Goal: Task Accomplishment & Management: Manage account settings

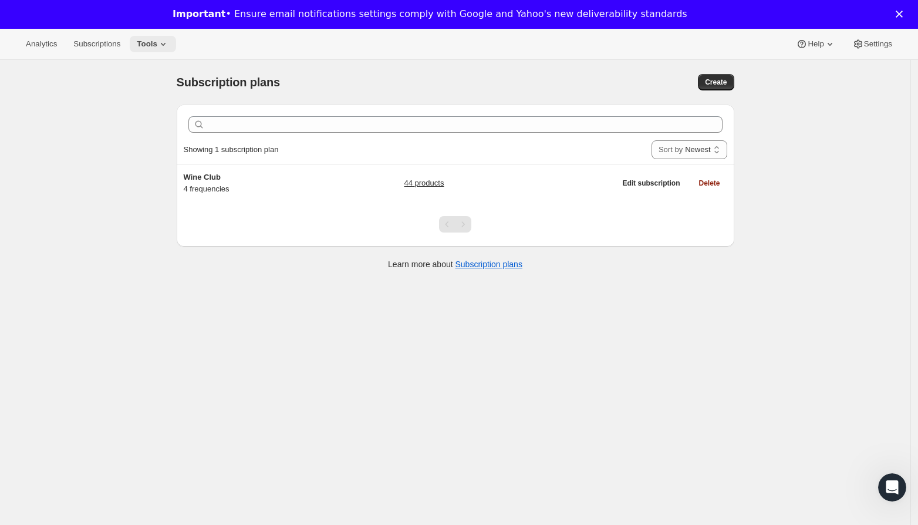
click at [157, 42] on span "Tools" at bounding box center [147, 43] width 21 height 9
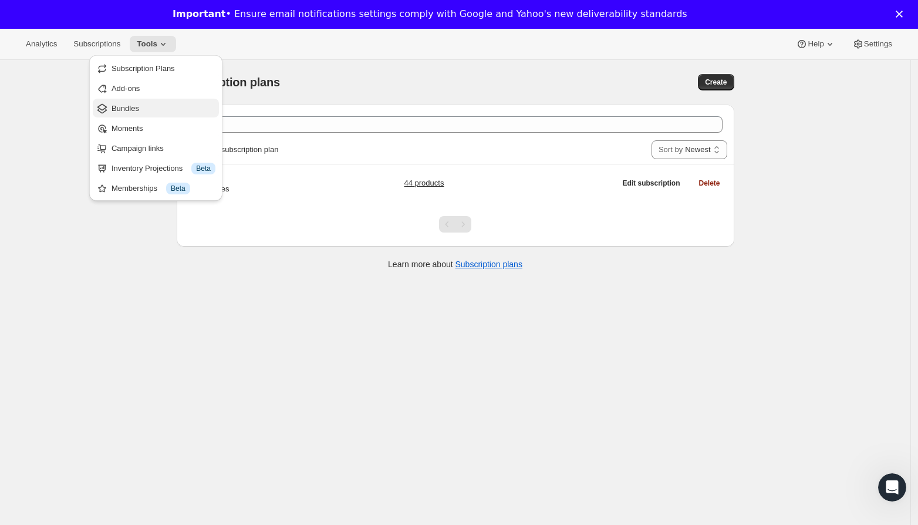
click at [151, 105] on span "Bundles" at bounding box center [164, 109] width 104 height 12
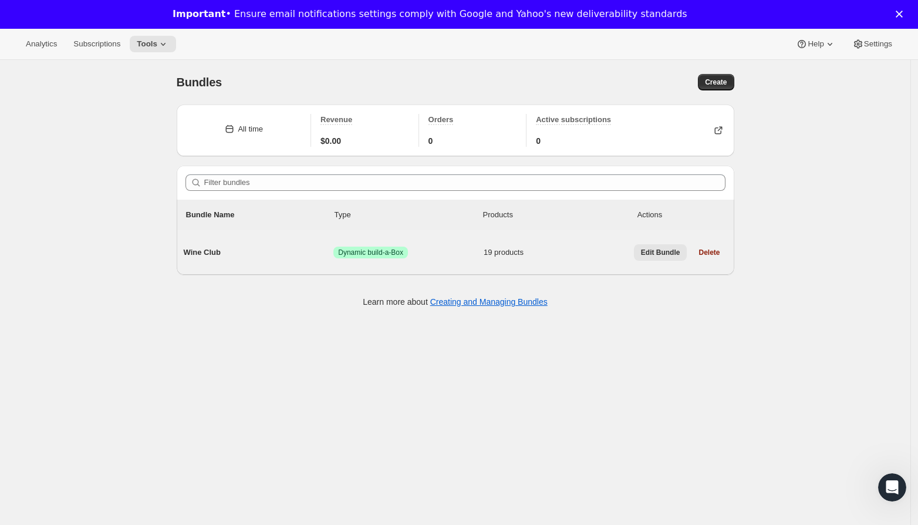
click at [646, 249] on span "Edit Bundle" at bounding box center [660, 252] width 39 height 9
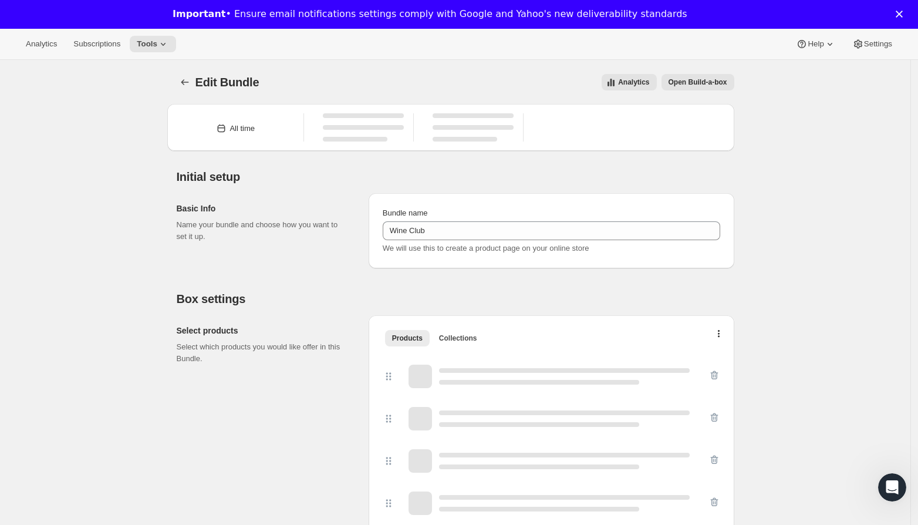
type input "Wine Club"
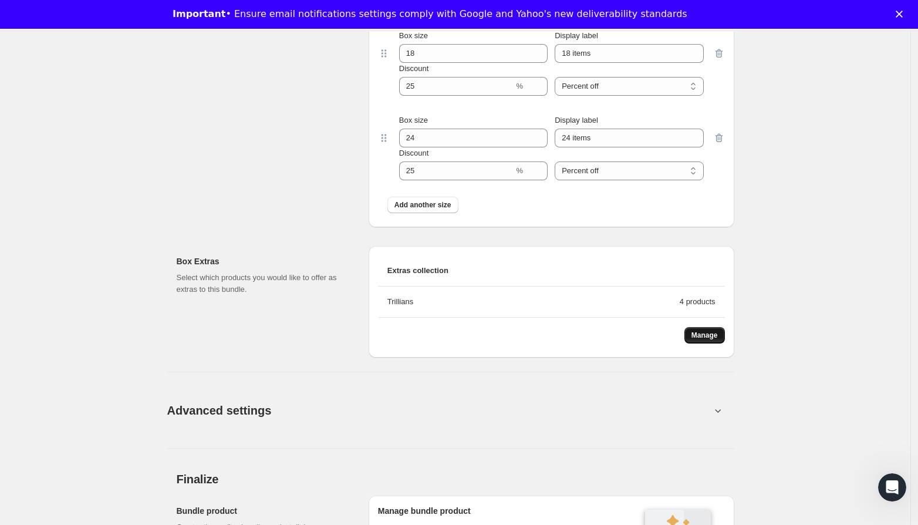
scroll to position [1538, 0]
click at [716, 335] on span "Manage" at bounding box center [704, 333] width 26 height 9
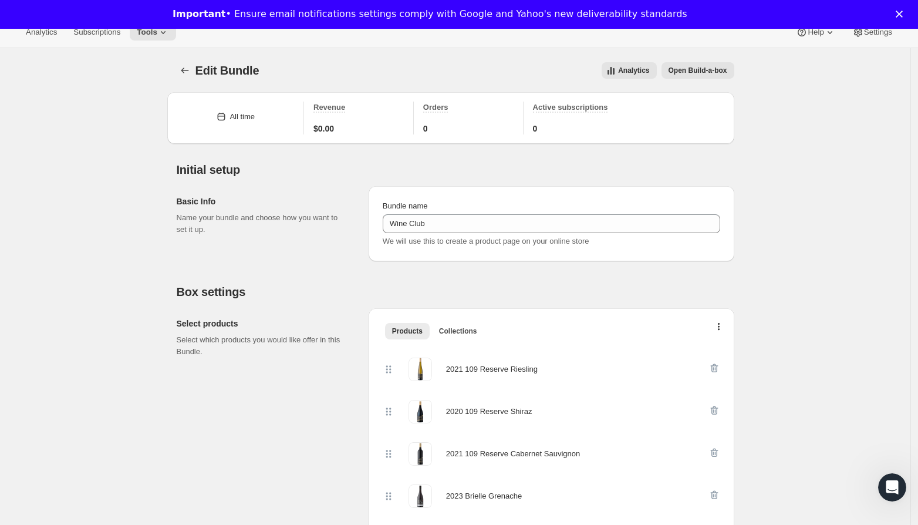
scroll to position [0, 0]
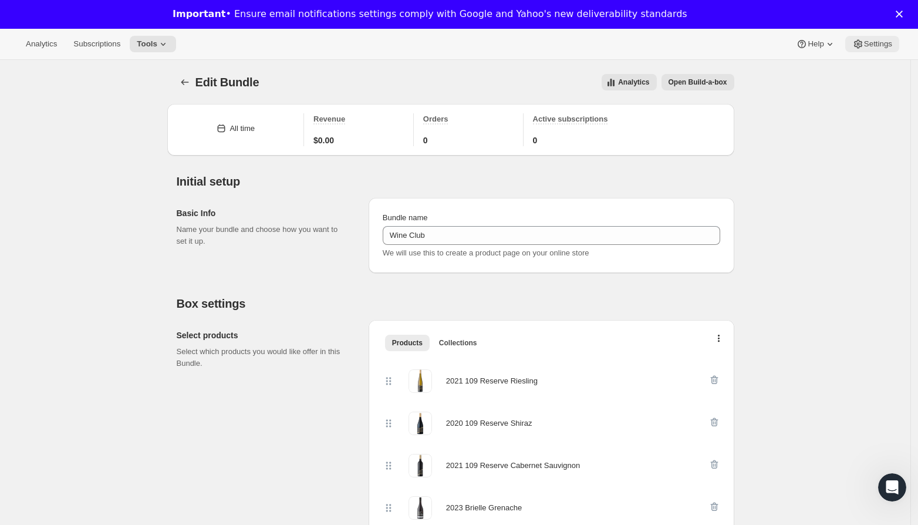
click at [891, 39] on span "Settings" at bounding box center [878, 43] width 28 height 9
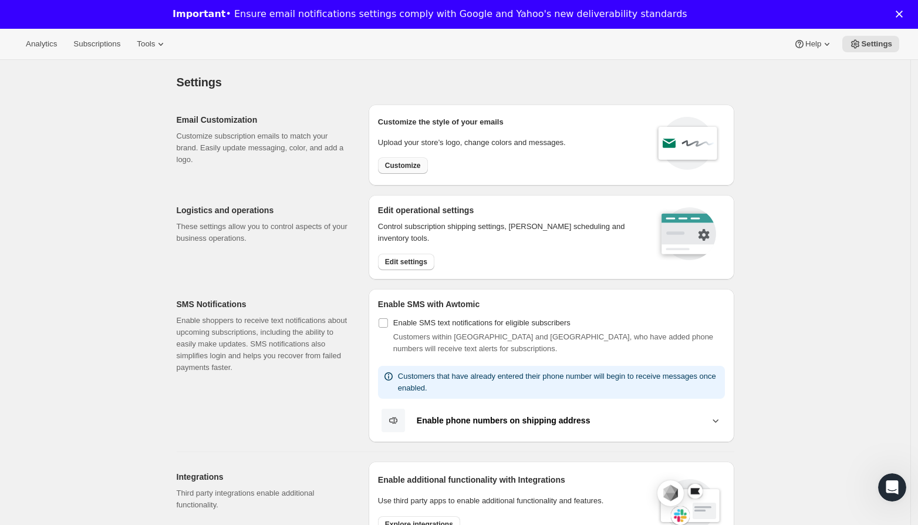
click at [412, 166] on span "Customize" at bounding box center [403, 165] width 36 height 9
select select "subscriptionMessage"
select select "5"
select select "15"
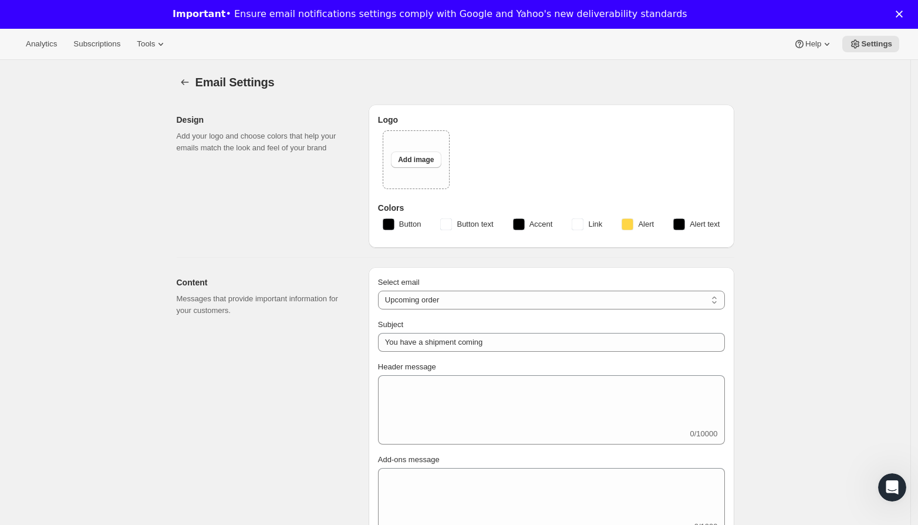
type input "[PERSON_NAME]"
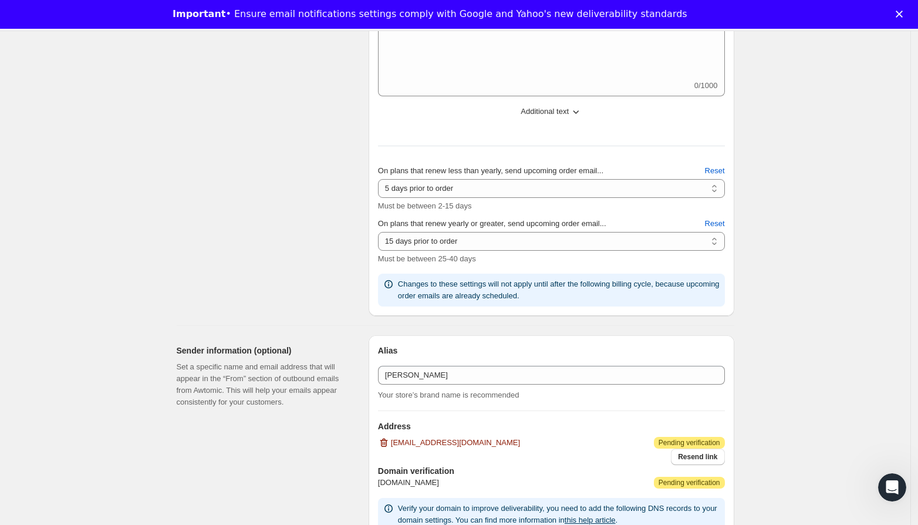
scroll to position [731, 0]
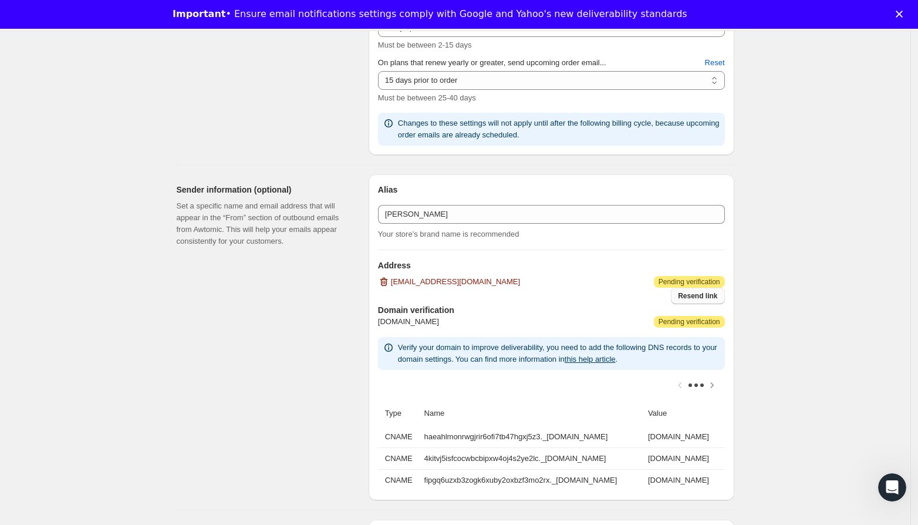
click at [686, 295] on span "Resend link" at bounding box center [697, 295] width 39 height 9
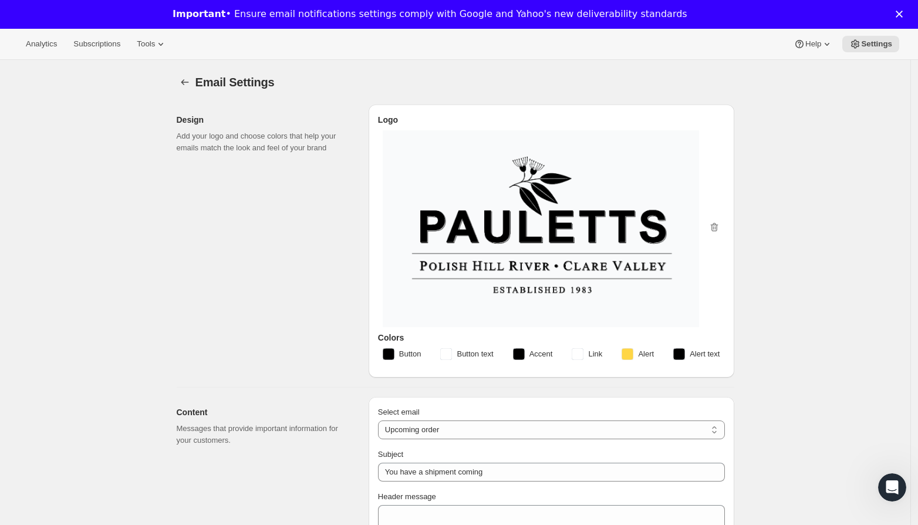
scroll to position [818, 0]
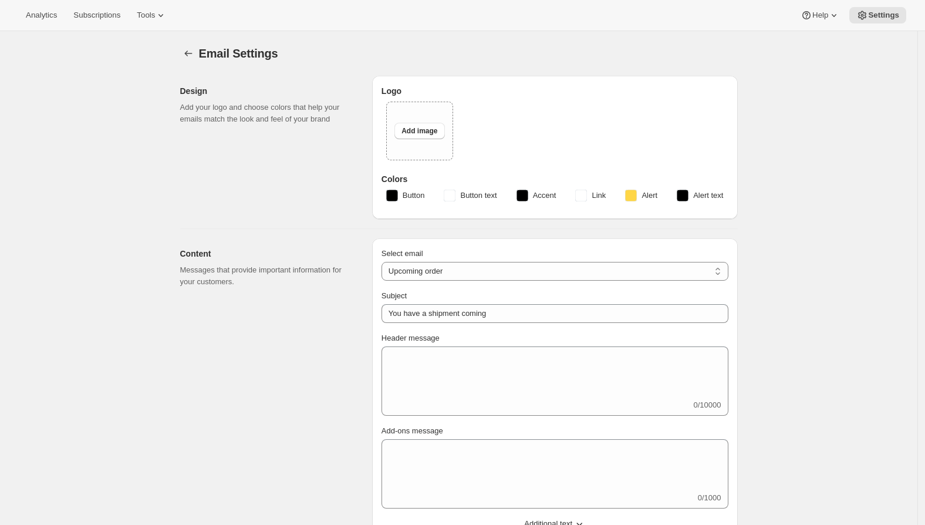
select select "subscriptionMessage"
select select "5"
select select "15"
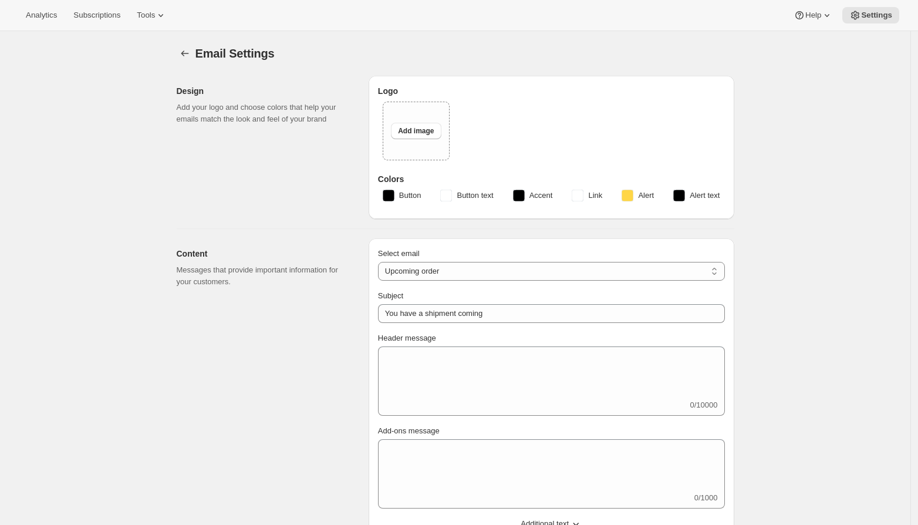
type input "[PERSON_NAME]"
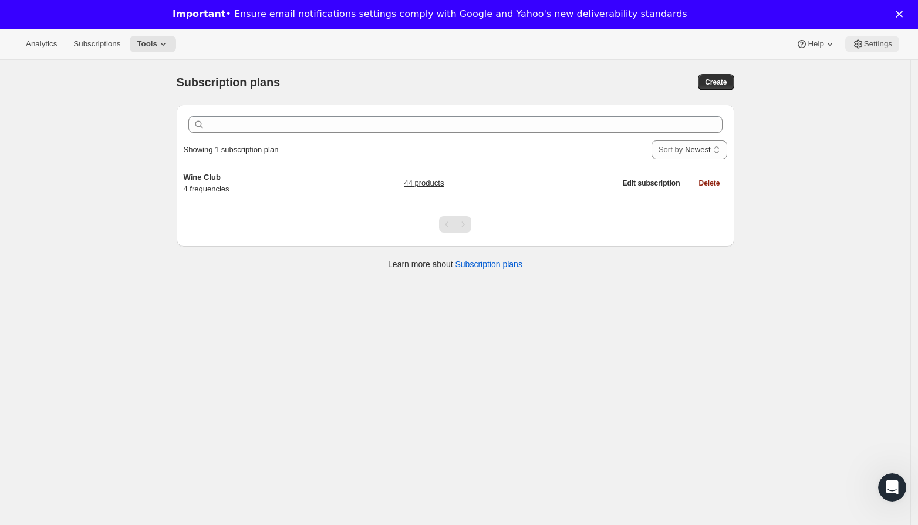
click at [878, 43] on span "Settings" at bounding box center [878, 43] width 28 height 9
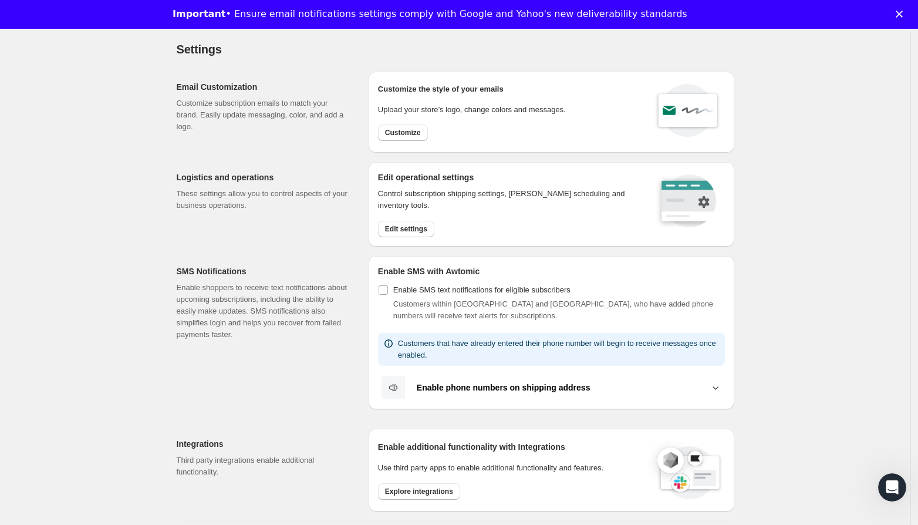
scroll to position [126, 0]
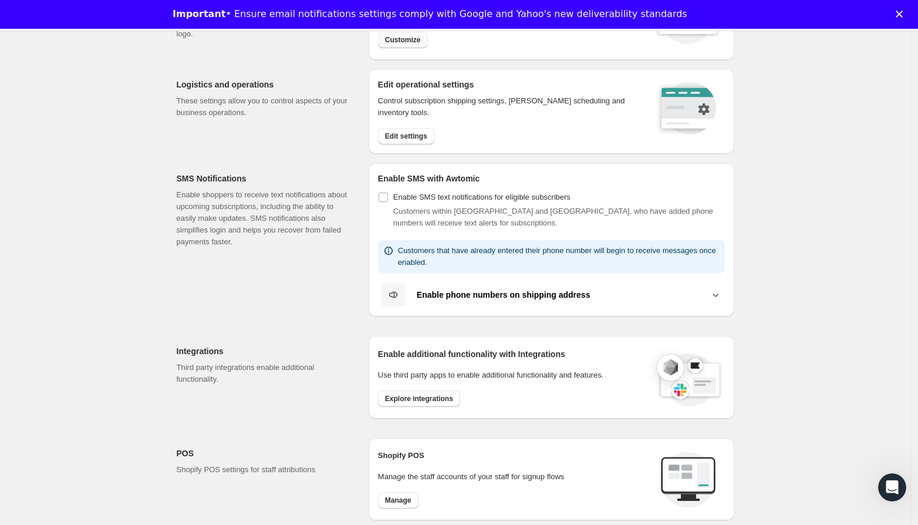
click at [414, 35] on span "Customize" at bounding box center [403, 39] width 36 height 9
select select "subscriptionMessage"
select select "5"
select select "15"
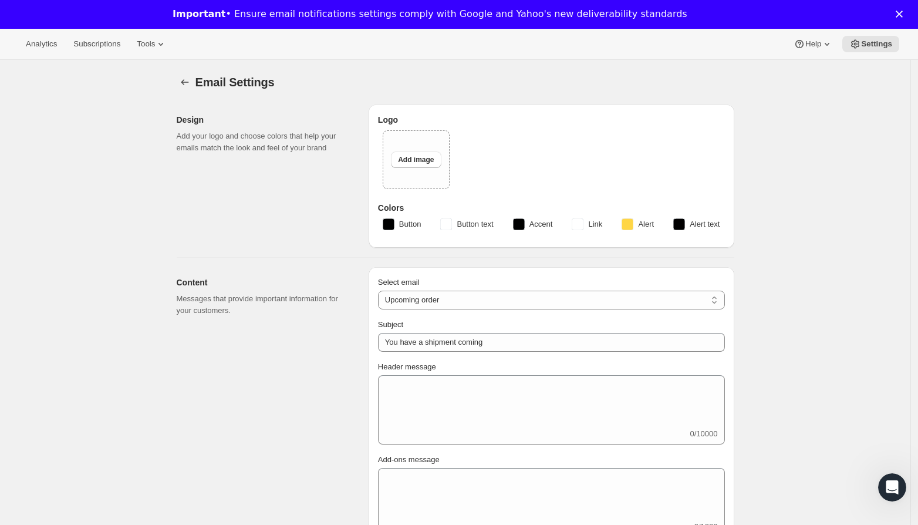
type input "[PERSON_NAME]"
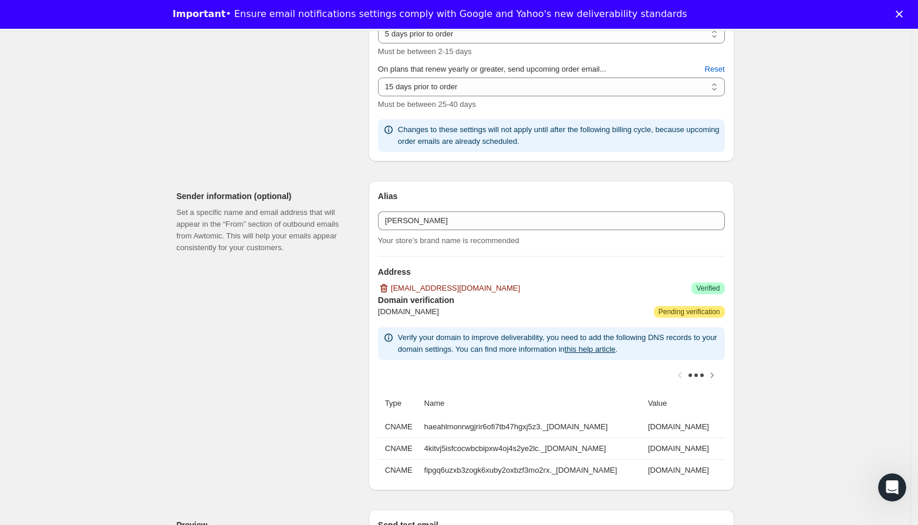
scroll to position [728, 0]
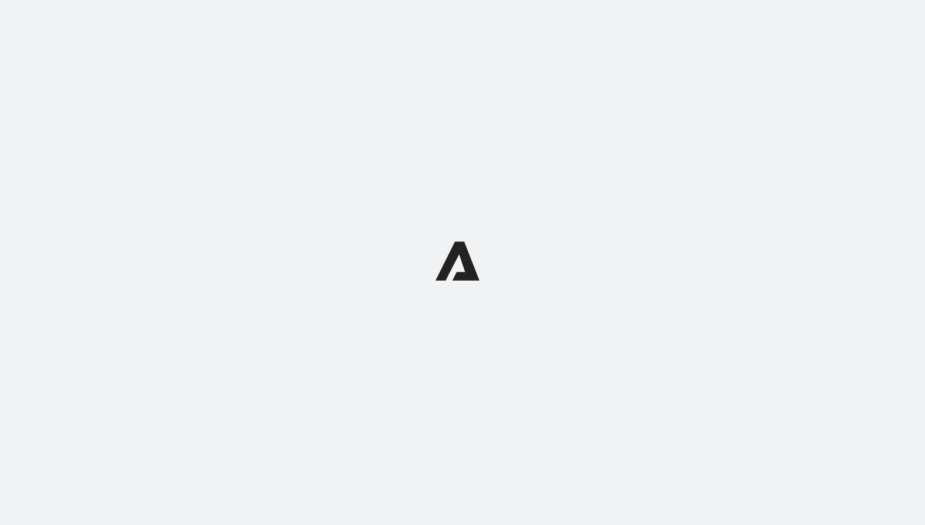
select select "subscriptionMessage"
select select "5"
select select "15"
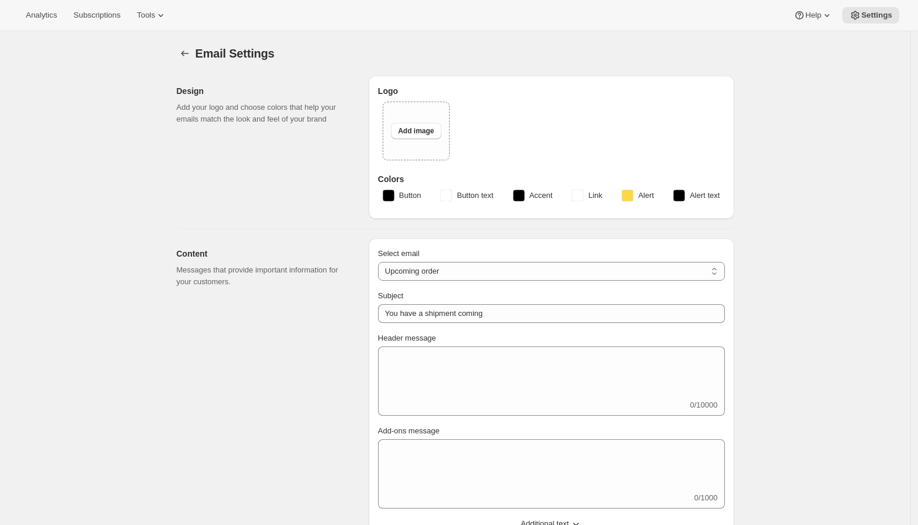
type input "[PERSON_NAME]"
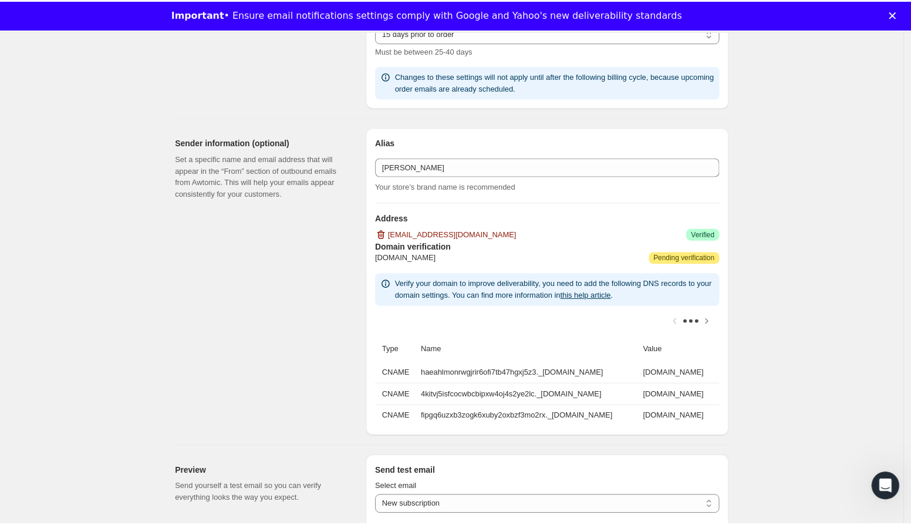
scroll to position [930, 0]
